Goal: Navigation & Orientation: Find specific page/section

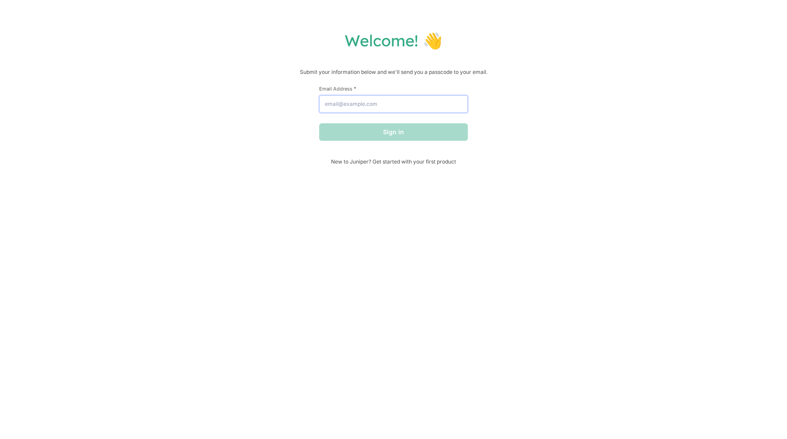
click at [419, 105] on input "Email Address *" at bounding box center [393, 103] width 149 height 17
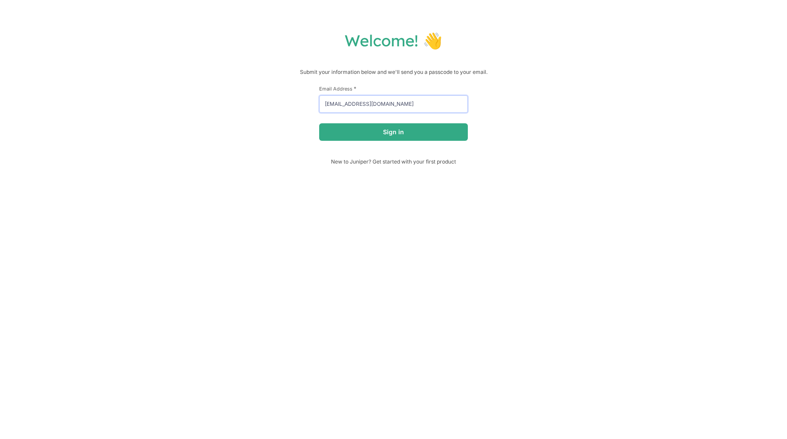
type input "[EMAIL_ADDRESS][DOMAIN_NAME]"
click at [319, 123] on button "Sign in" at bounding box center [393, 131] width 149 height 17
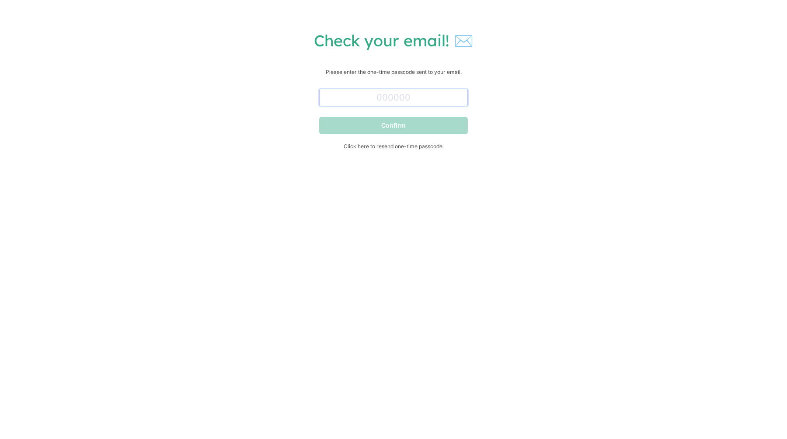
click at [394, 100] on input "text" at bounding box center [393, 97] width 149 height 17
paste input "412469"
type input "412469"
click at [363, 126] on button "Confirm" at bounding box center [393, 125] width 149 height 17
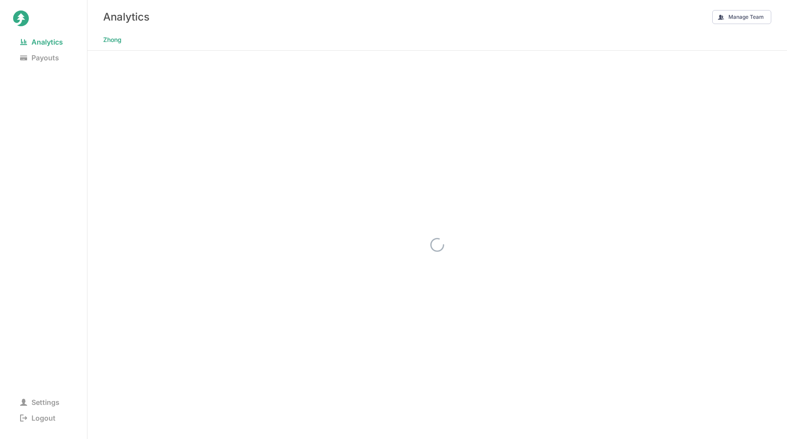
click at [292, 45] on nav "Zhong" at bounding box center [437, 42] width 700 height 17
drag, startPoint x: 292, startPoint y: 45, endPoint x: 189, endPoint y: 10, distance: 108.6
click at [189, 10] on div "Analytics Manage Team Zhong" at bounding box center [437, 25] width 700 height 51
click at [189, 10] on div "Analytics Manage Team" at bounding box center [437, 17] width 700 height 34
click at [122, 16] on h3 "Analytics" at bounding box center [126, 16] width 46 height 13
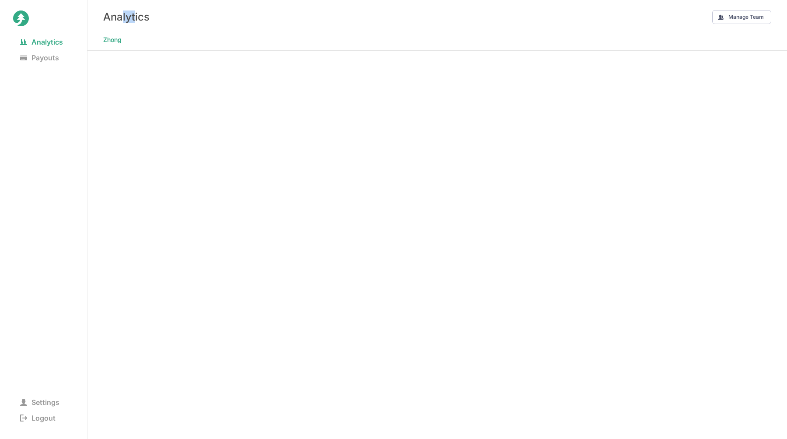
drag, startPoint x: 122, startPoint y: 16, endPoint x: 135, endPoint y: 21, distance: 13.0
click at [135, 21] on h3 "Analytics" at bounding box center [126, 16] width 46 height 13
click at [215, 25] on div "Analytics Manage Team" at bounding box center [437, 17] width 700 height 34
click at [353, 9] on div "Analytics Manage Team" at bounding box center [437, 17] width 700 height 34
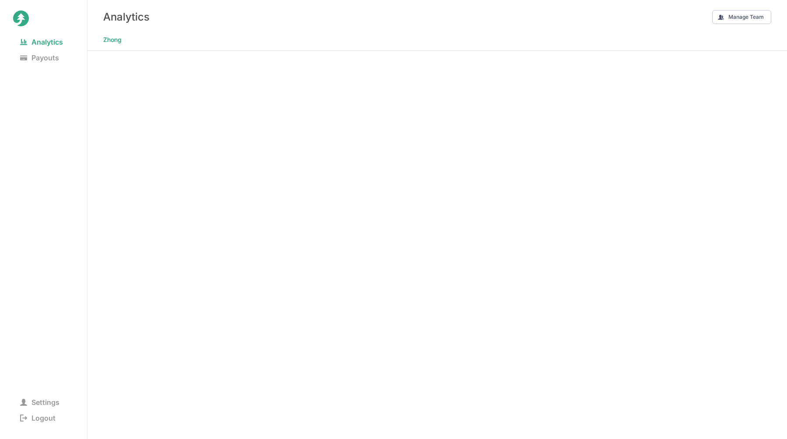
click at [353, 10] on div "Analytics Manage Team" at bounding box center [437, 17] width 700 height 34
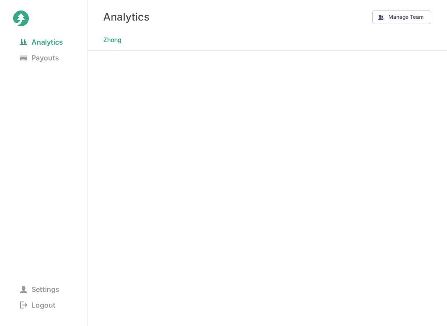
click at [225, 14] on div "Analytics Manage Team" at bounding box center [266, 17] width 359 height 34
